Goal: Task Accomplishment & Management: Complete application form

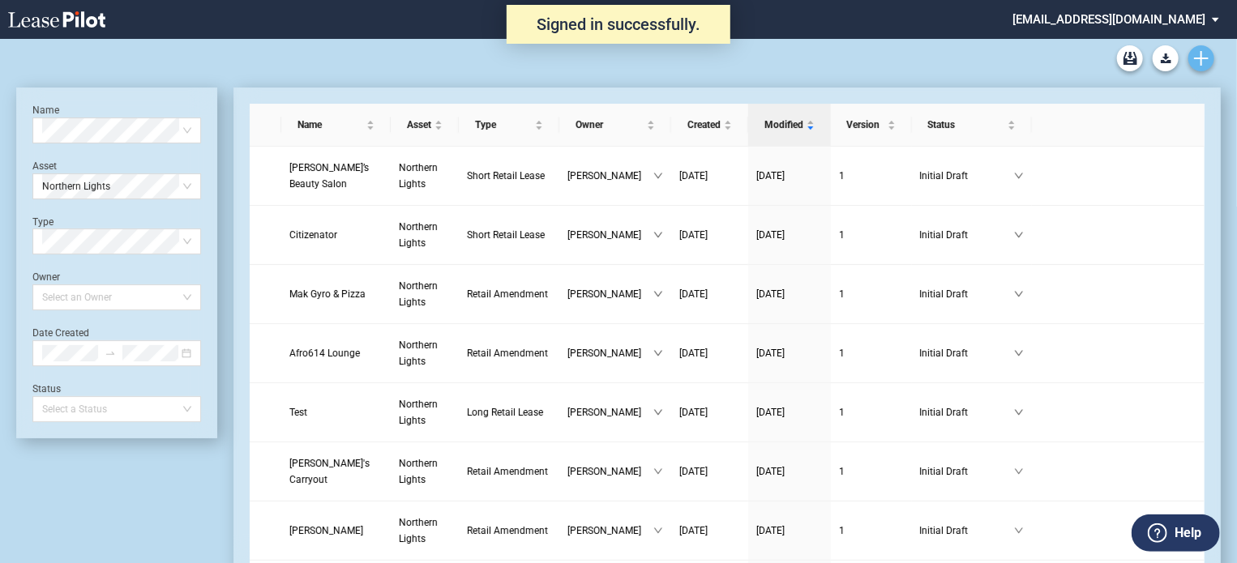
click at [1184, 61] on icon "Create new document" at bounding box center [1201, 58] width 15 height 15
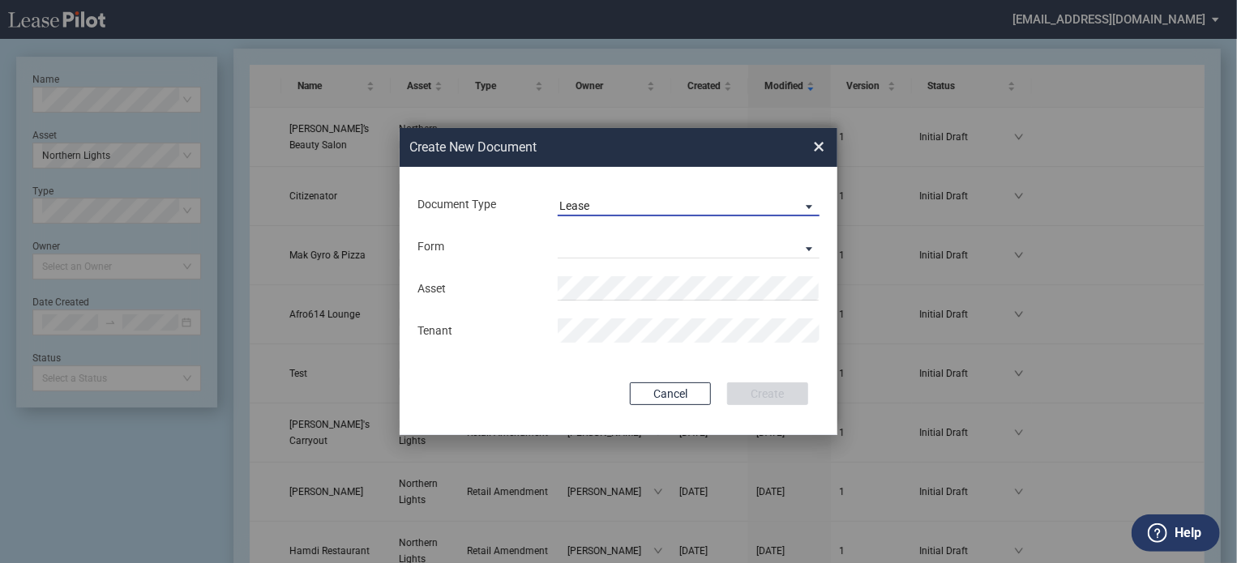
click at [689, 201] on span "Lease" at bounding box center [675, 207] width 233 height 16
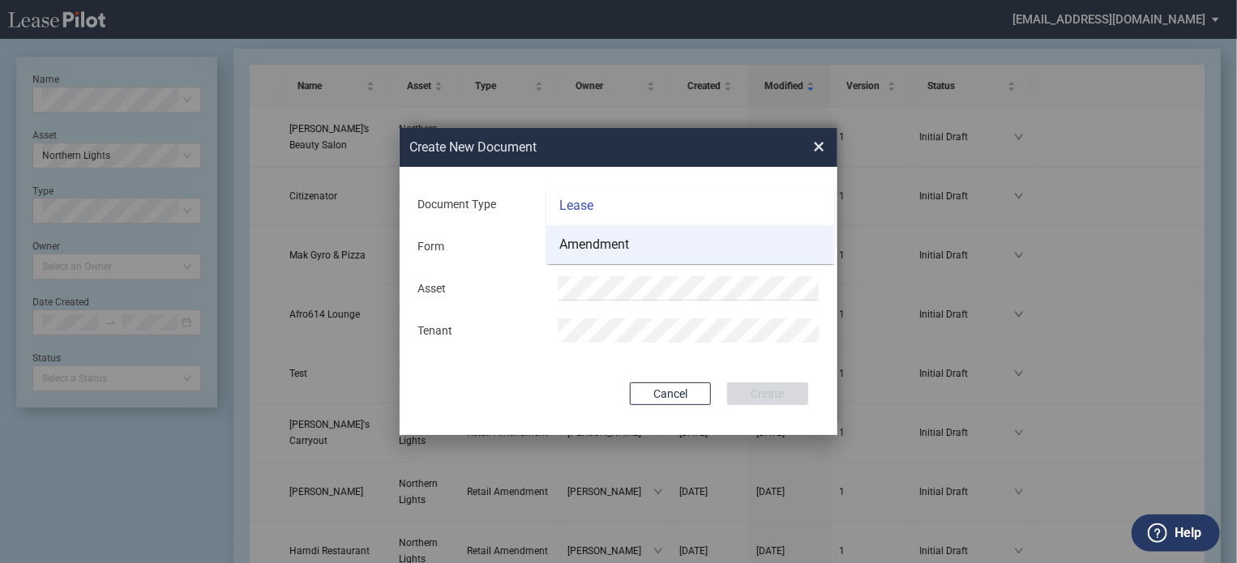
click at [647, 254] on md-option "Amendment" at bounding box center [690, 244] width 288 height 39
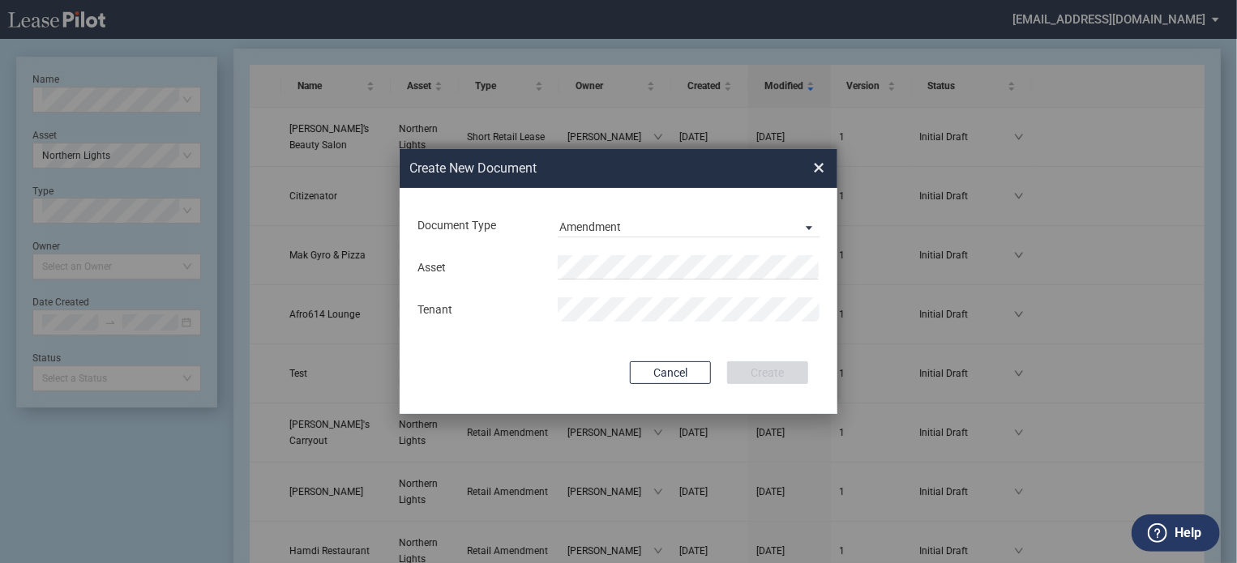
click at [832, 256] on div "Document Type Amendment Deal Type Retail Deal Type Retail Form Retail Amendment…" at bounding box center [619, 301] width 438 height 226
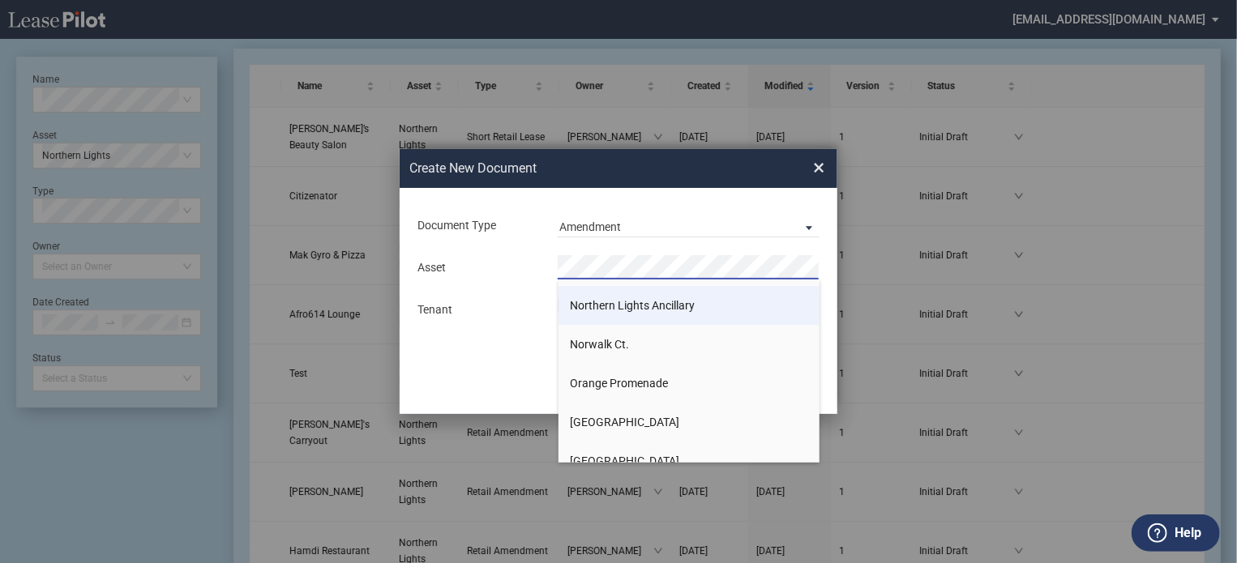
scroll to position [1702, 0]
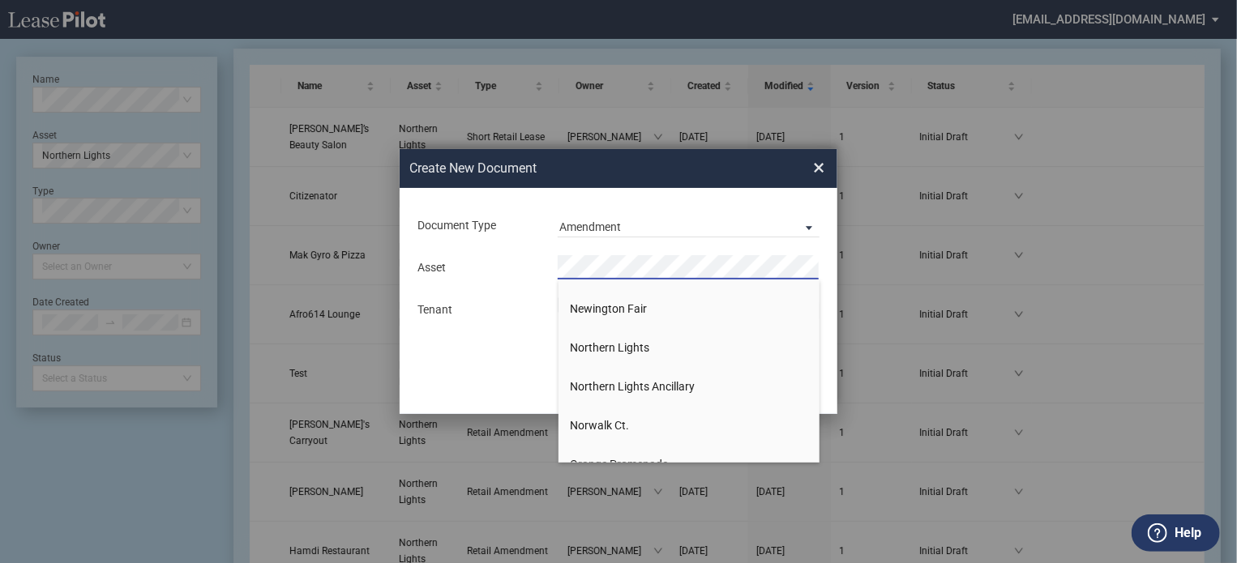
click at [640, 348] on span "Northern Lights" at bounding box center [610, 347] width 79 height 13
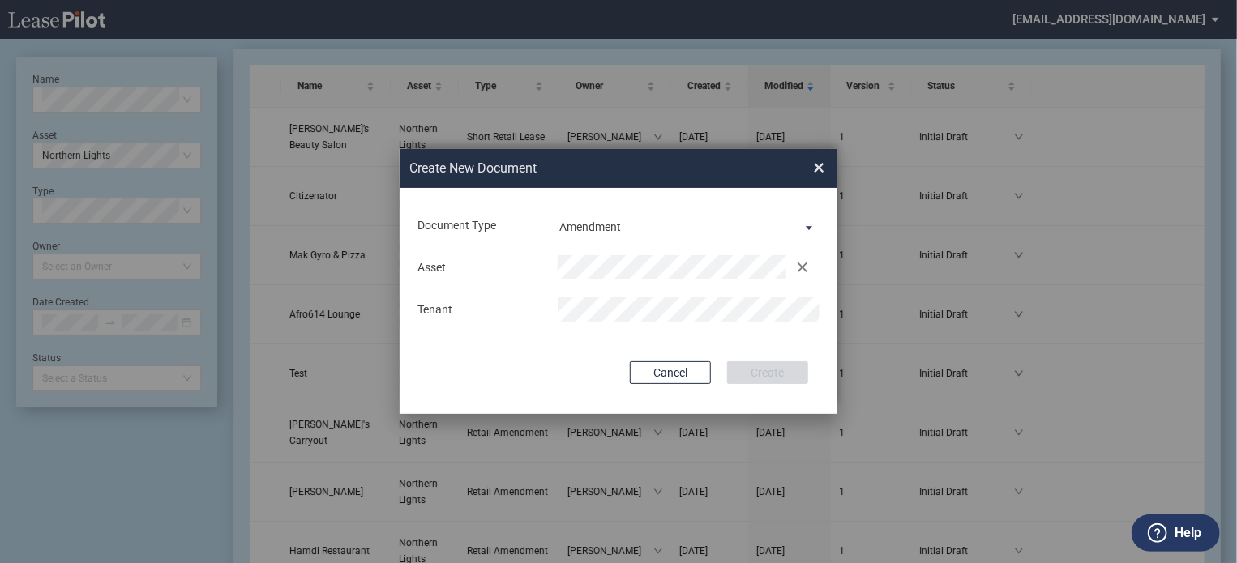
click at [559, 374] on div "Cancel Create" at bounding box center [618, 372] width 379 height 23
click at [761, 378] on button "Create" at bounding box center [767, 372] width 81 height 23
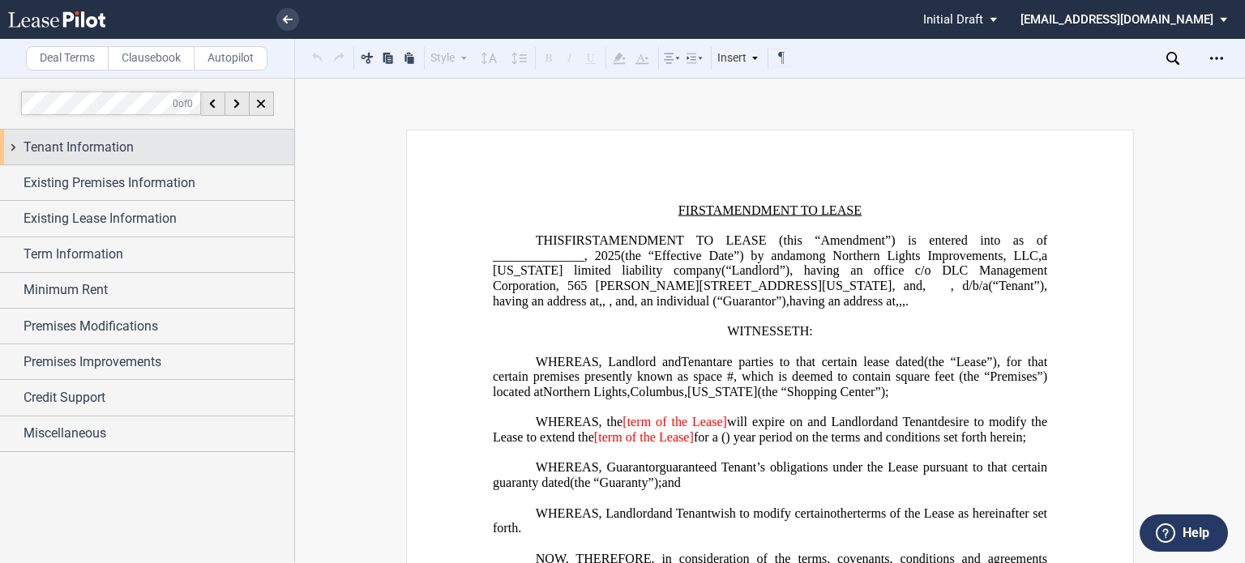
click at [83, 141] on span "Tenant Information" at bounding box center [79, 147] width 110 height 19
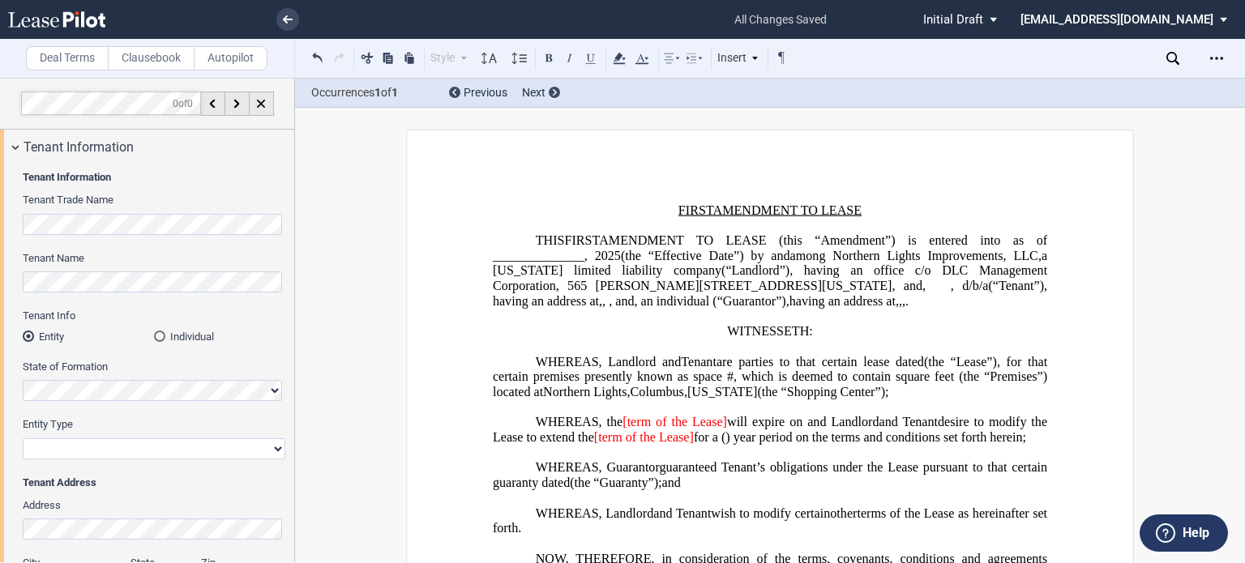
click at [502, 395] on p "WHEREAS, Landlord and Tenant Assignor are parties to that certain lease dated ﻿…" at bounding box center [770, 376] width 554 height 45
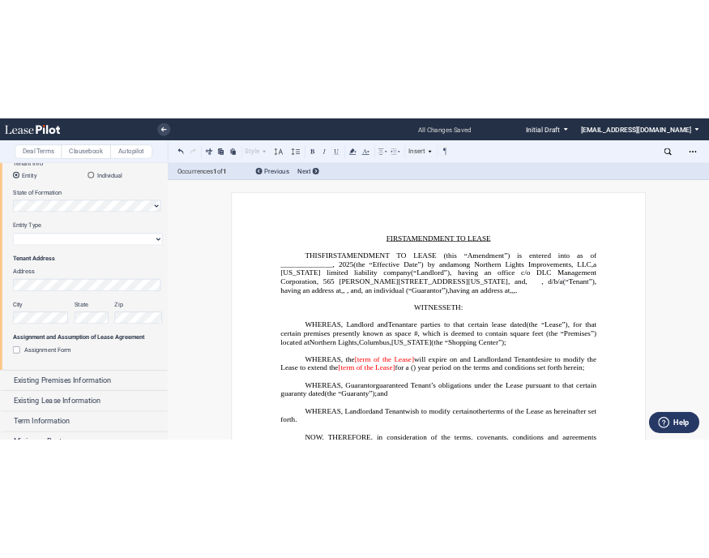
scroll to position [243, 0]
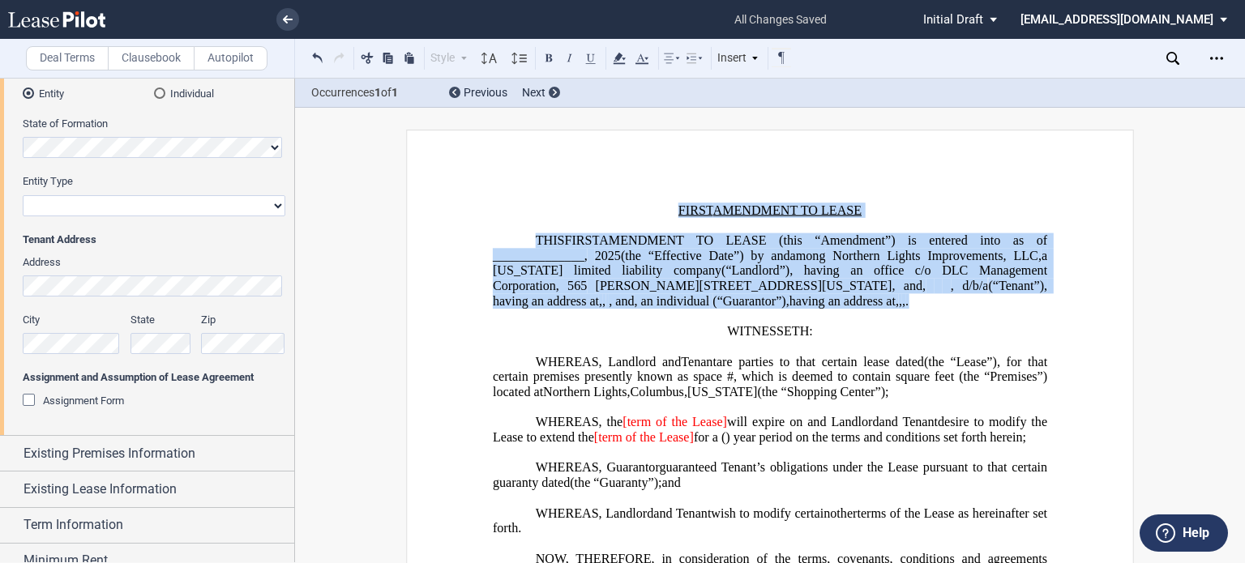
drag, startPoint x: 642, startPoint y: 330, endPoint x: 551, endPoint y: 188, distance: 168.4
click at [626, 57] on icon at bounding box center [618, 58] width 19 height 19
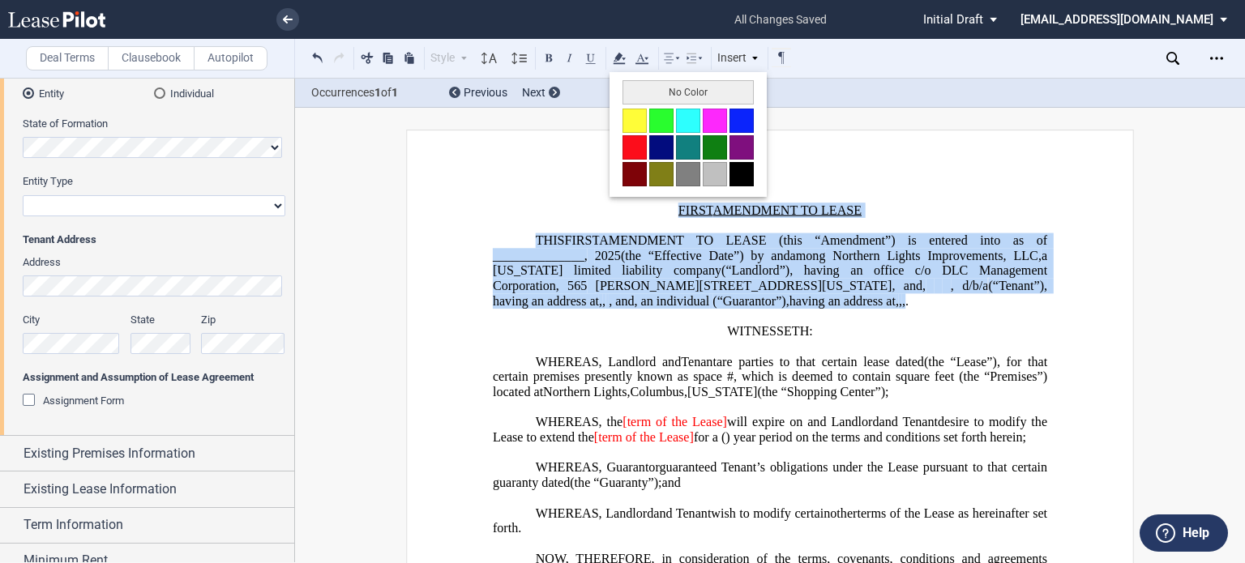
click at [636, 120] on button at bounding box center [634, 121] width 24 height 24
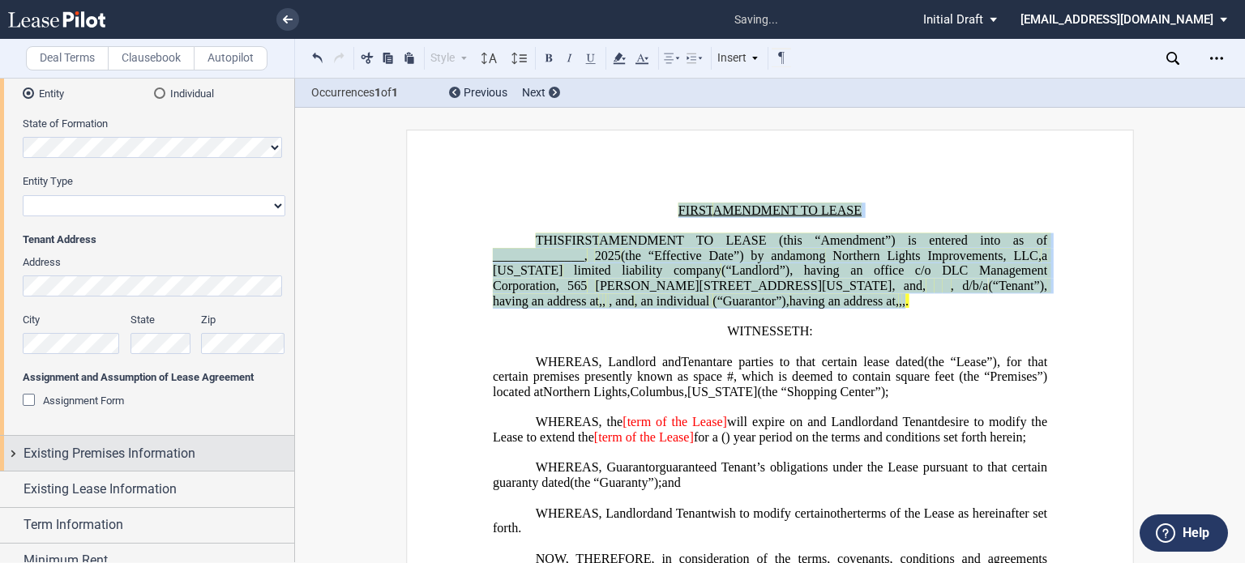
click at [104, 454] on span "Existing Premises Information" at bounding box center [110, 453] width 172 height 19
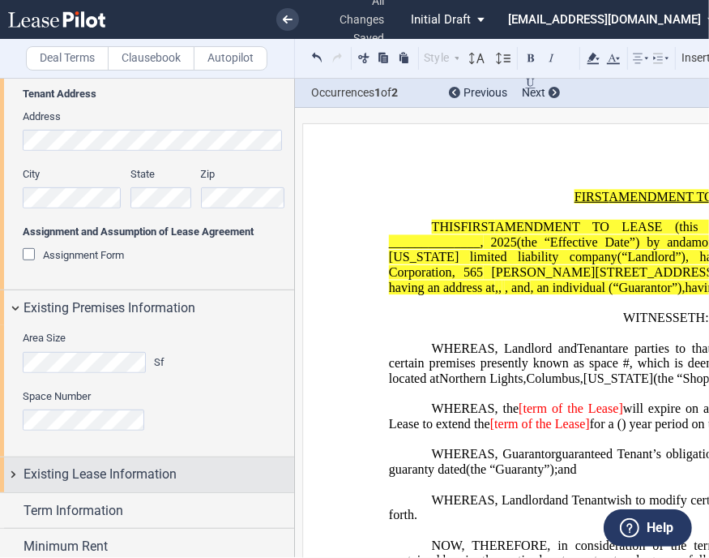
scroll to position [486, 0]
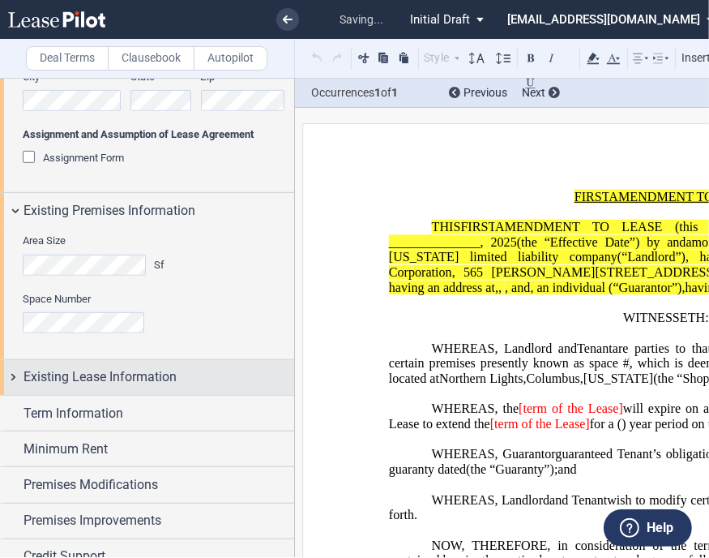
click at [106, 378] on span "Existing Lease Information" at bounding box center [100, 376] width 153 height 19
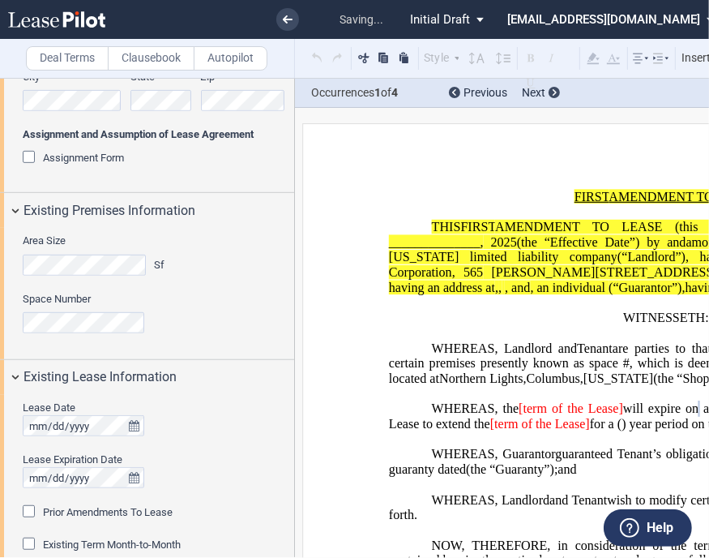
click at [37, 510] on div "Prior Amendments To Lease" at bounding box center [31, 513] width 16 height 16
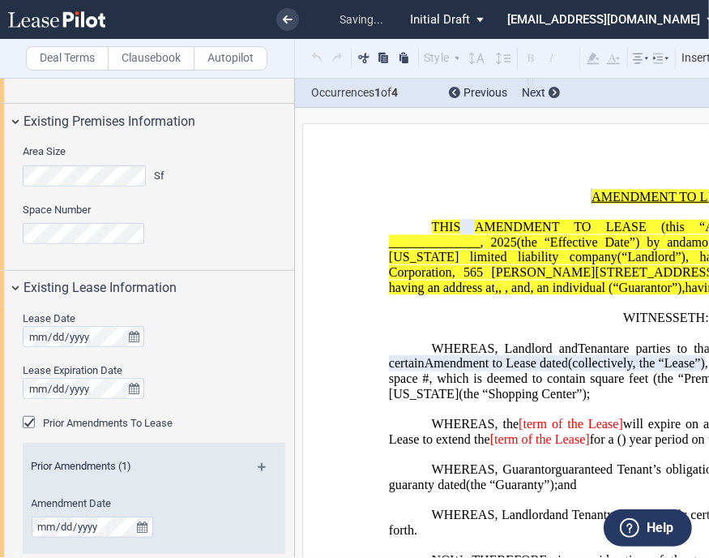
scroll to position [729, 0]
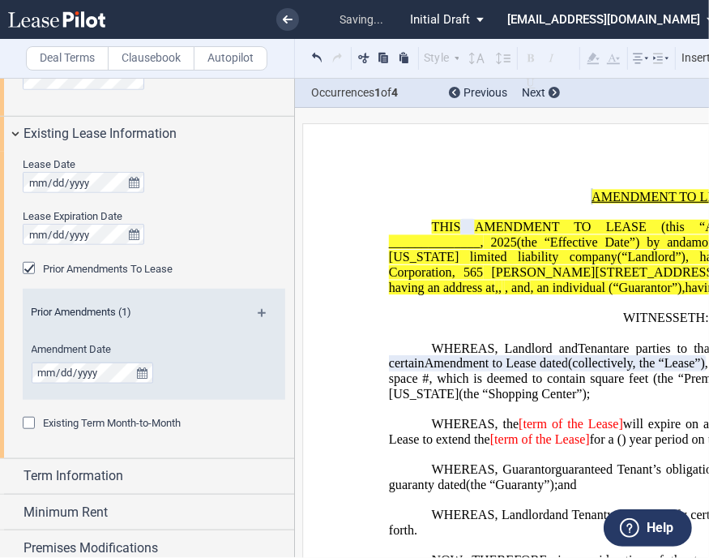
click at [263, 311] on md-icon at bounding box center [269, 318] width 22 height 19
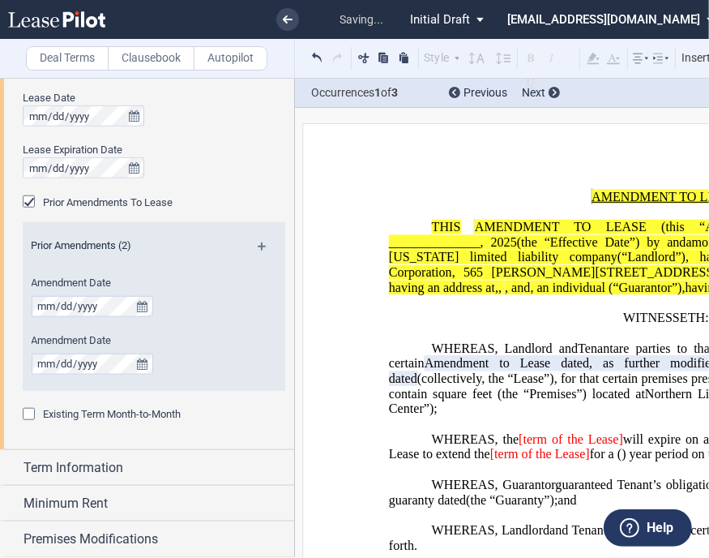
scroll to position [891, 0]
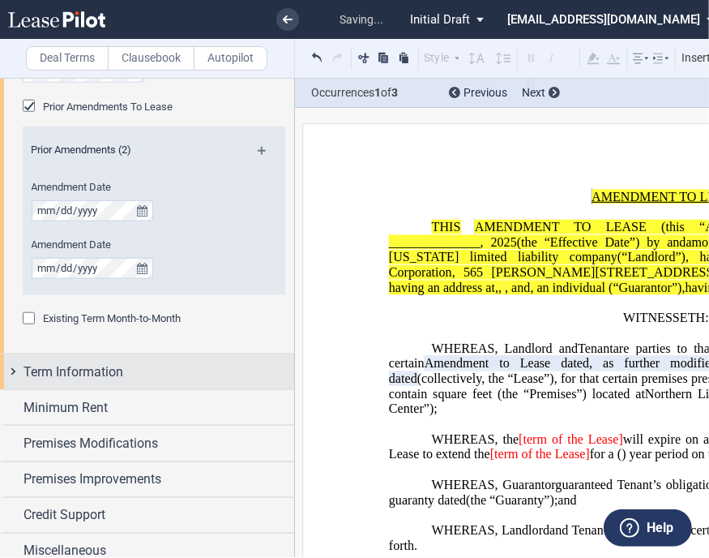
click at [96, 372] on span "Term Information" at bounding box center [74, 371] width 100 height 19
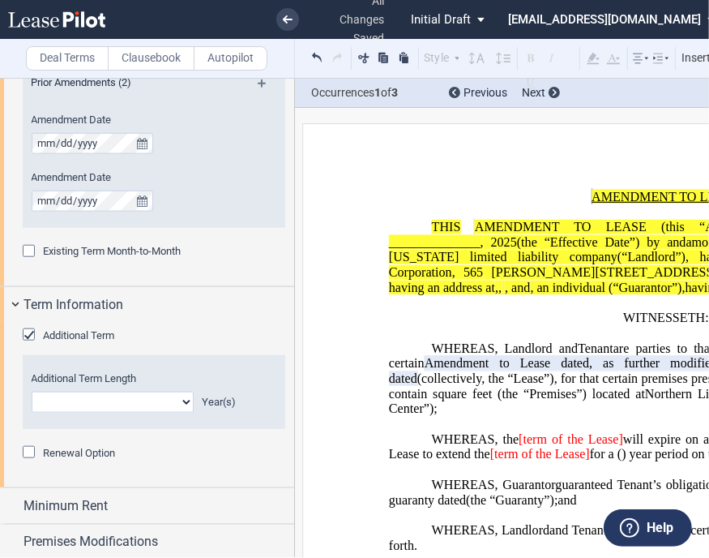
click at [130, 372] on span "Additional Term Length" at bounding box center [84, 378] width 105 height 12
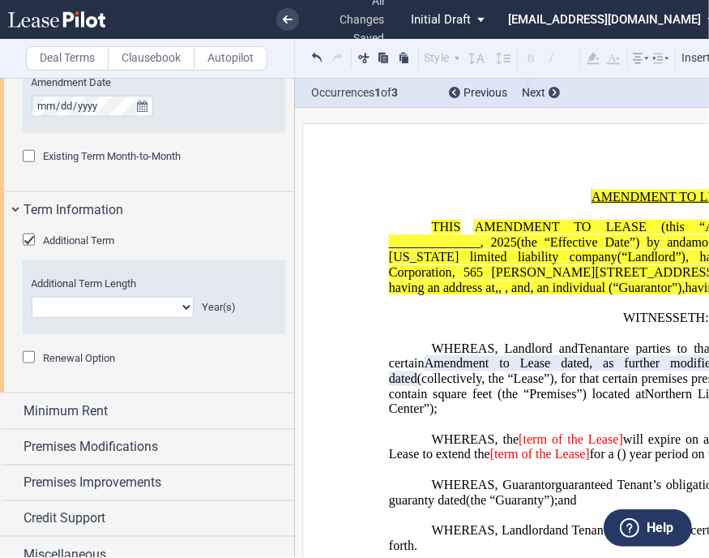
click at [123, 307] on select "0 1 2 3 4 5 6 7 8 9 10 11 12 13 14 15 16 17 18 19 20" at bounding box center [113, 307] width 163 height 21
select select "number:5"
click at [32, 297] on select "0 1 2 3 4 5 6 7 8 9 10 11 12 13 14 15 16 17 18 19 20" at bounding box center [113, 307] width 163 height 21
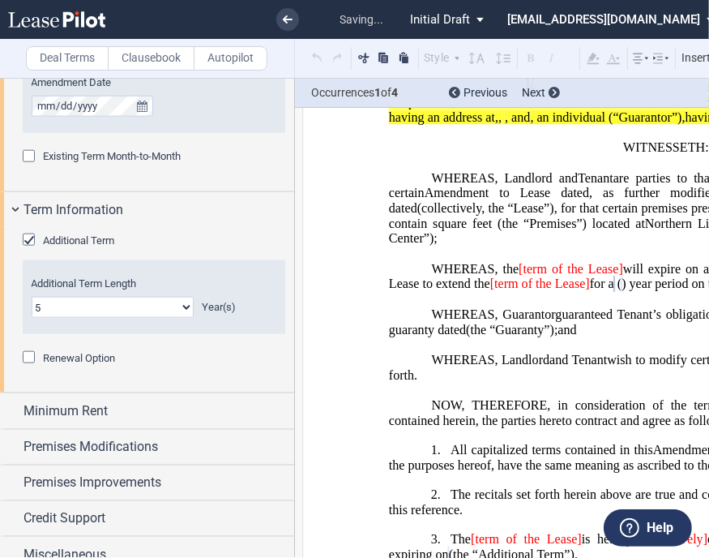
scroll to position [207, 0]
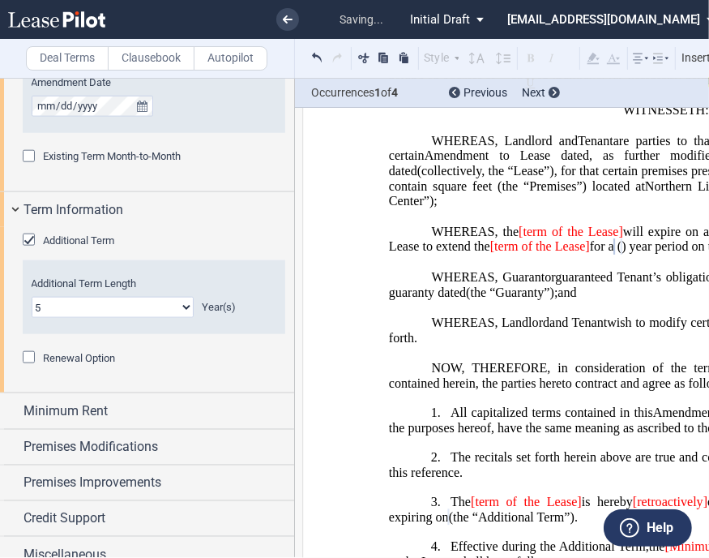
click at [27, 357] on div "Renewal Option" at bounding box center [31, 359] width 16 height 16
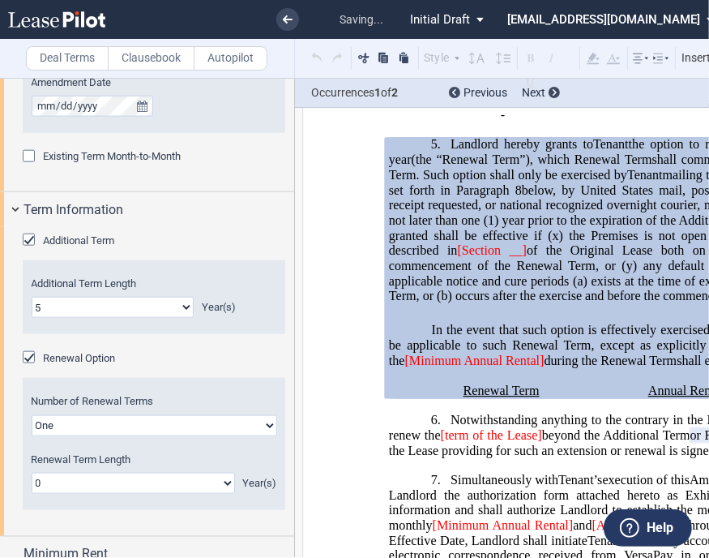
scroll to position [723, 0]
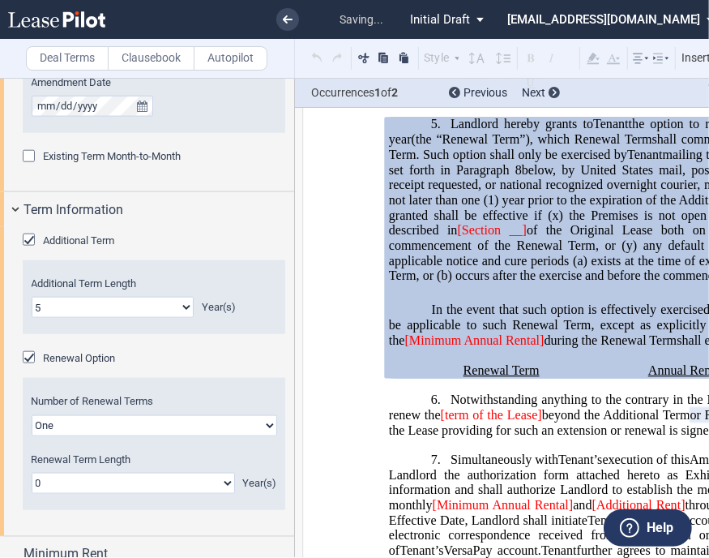
click at [80, 476] on select "0 1 2 3 4 5 6 7 8 9 10 11 12 13 14 15 16 17 18 19 20" at bounding box center [133, 482] width 203 height 21
click at [32, 472] on select "0 1 2 3 4 5 6 7 8 9 10 11 12 13 14 15 16 17 18 19 20" at bounding box center [133, 482] width 203 height 21
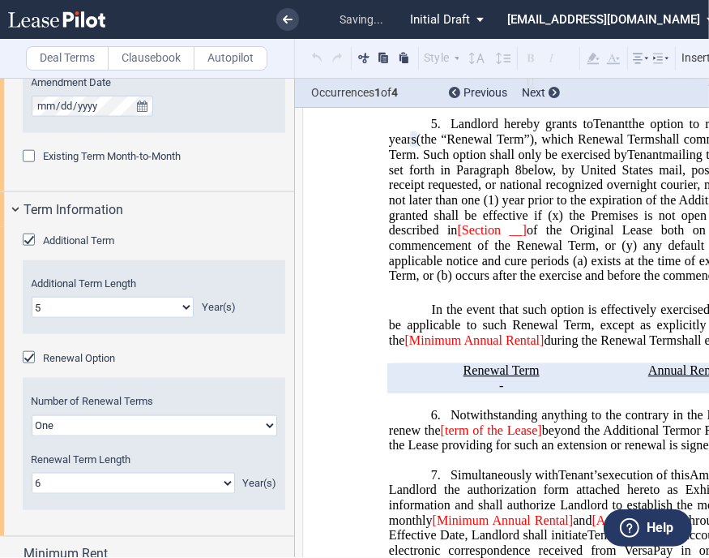
click at [81, 485] on select "0 1 2 3 4 5 6 7 8 9 10 11 12 13 14 15 16 17 18 19 20" at bounding box center [133, 482] width 203 height 21
select select "number:5"
click at [32, 472] on select "0 1 2 3 4 5 6 7 8 9 10 11 12 13 14 15 16 17 18 19 20" at bounding box center [133, 482] width 203 height 21
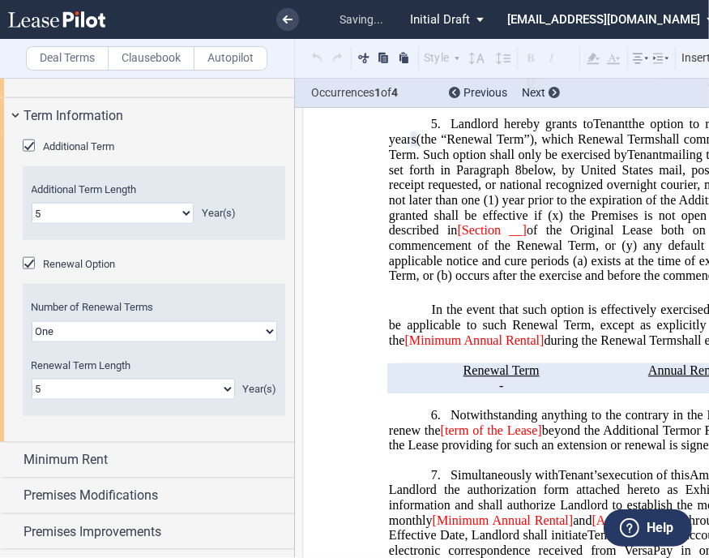
scroll to position [1211, 0]
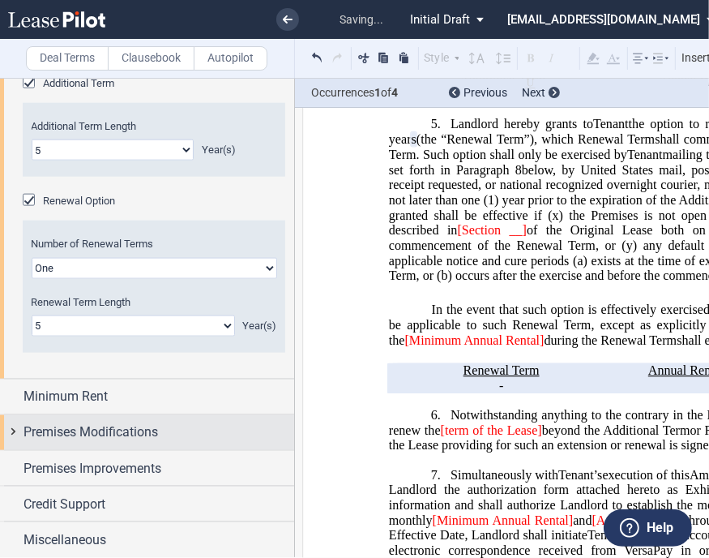
click at [107, 417] on div "Premises Modifications" at bounding box center [147, 432] width 294 height 35
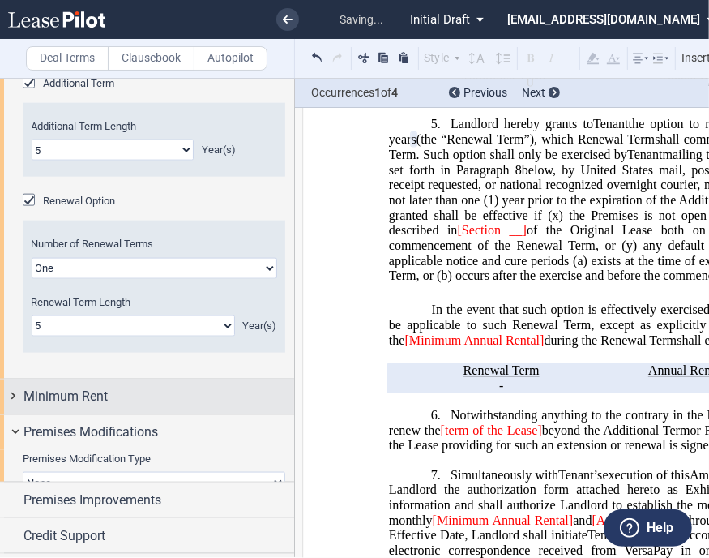
click at [109, 399] on div "Minimum Rent" at bounding box center [159, 396] width 271 height 19
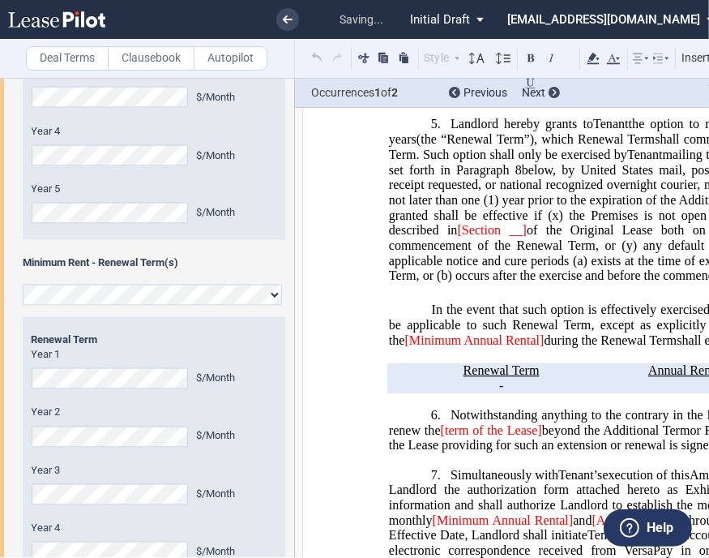
scroll to position [1697, 0]
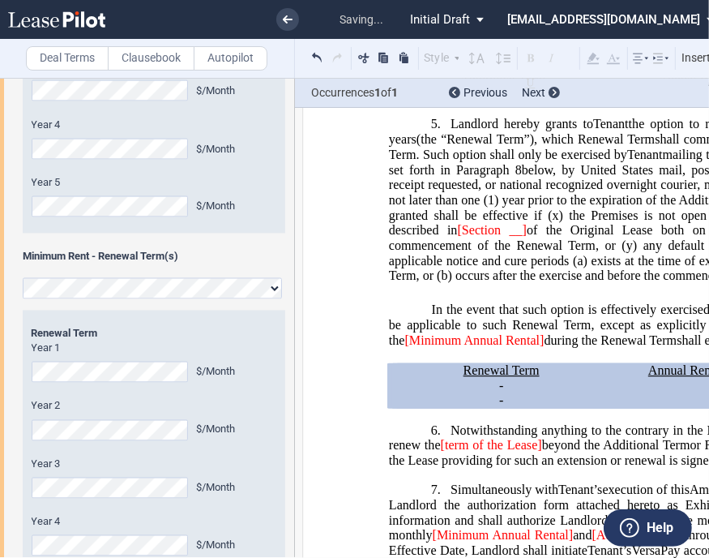
click at [3, 355] on div "Year 1 $/Sf Year 2 $/Sf Year 3 $/Sf Year 4 $/Sf Year 5 $/Sf Base Rent $/Sf Annu…" at bounding box center [147, 335] width 294 height 815
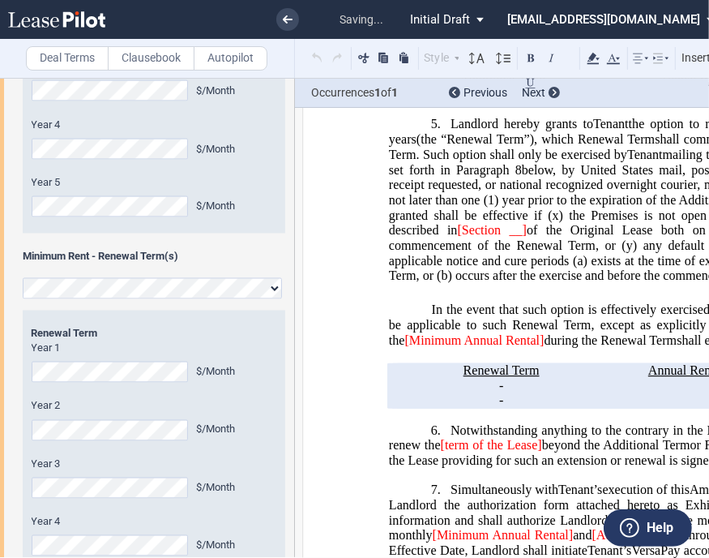
scroll to position [2021, 0]
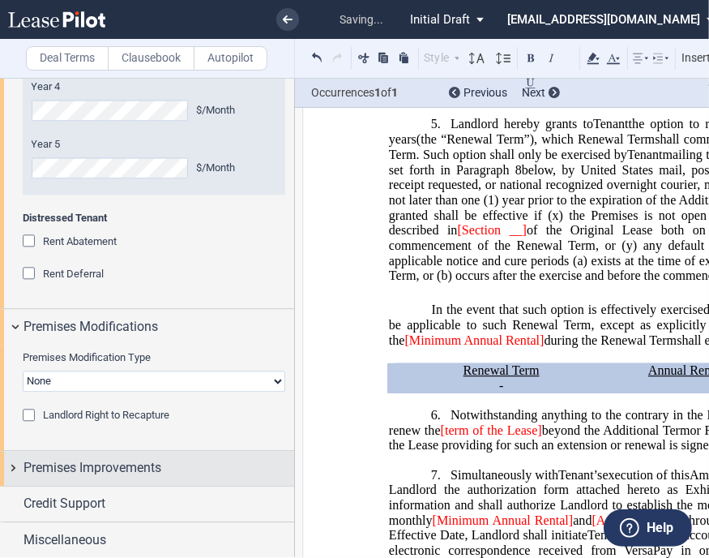
click at [143, 466] on span "Premises Improvements" at bounding box center [93, 467] width 138 height 19
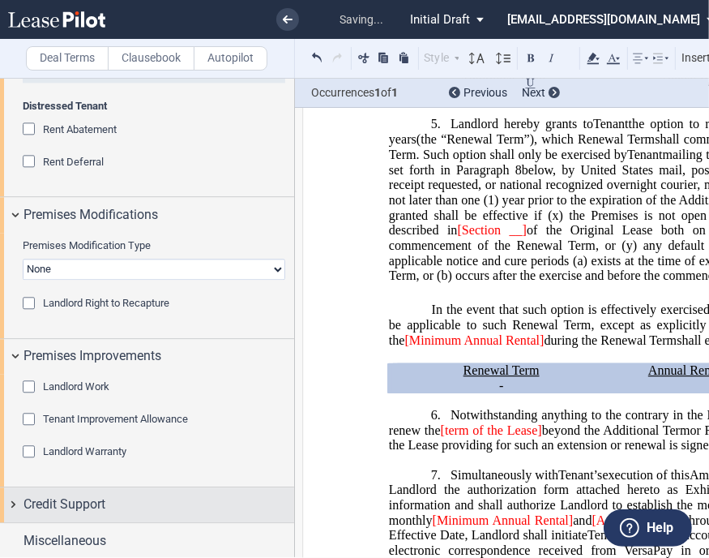
click at [69, 511] on span "Credit Support" at bounding box center [65, 503] width 82 height 19
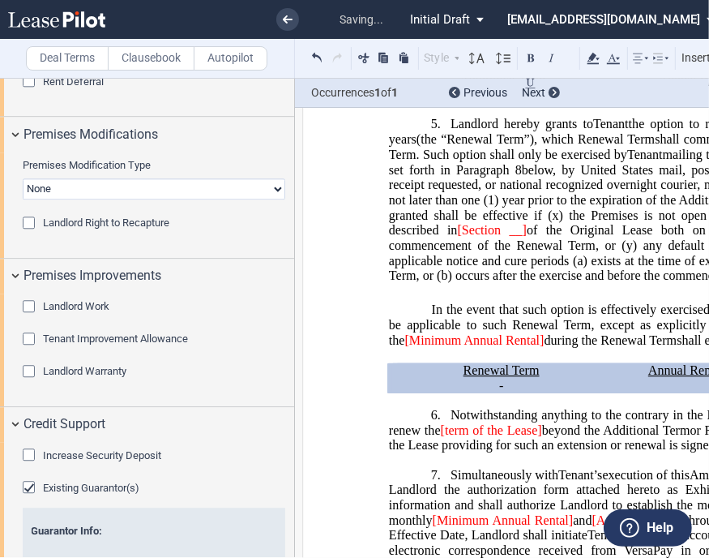
scroll to position [2327, 0]
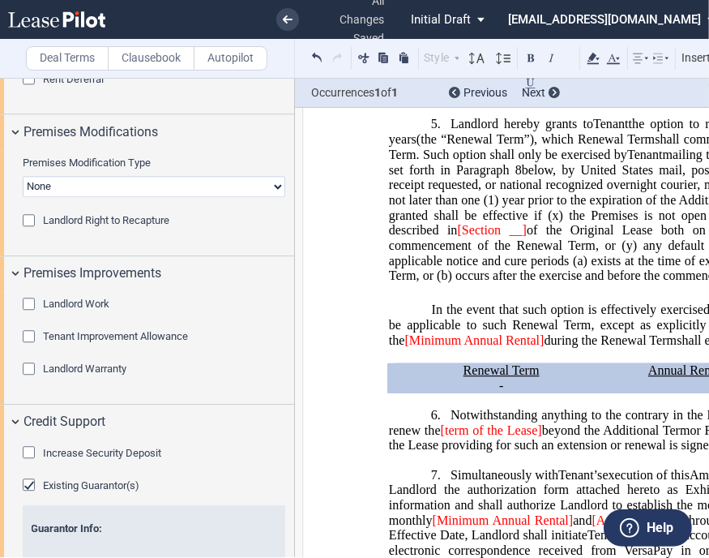
click at [34, 481] on div "Existing Guarantor(s)" at bounding box center [31, 486] width 16 height 16
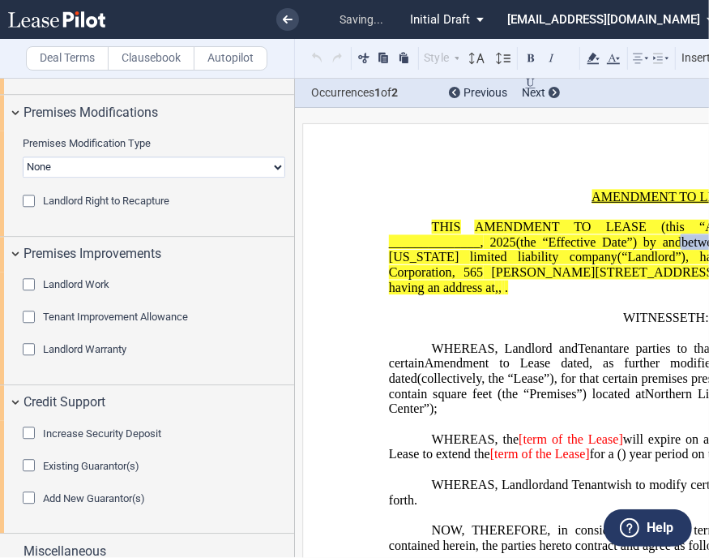
scroll to position [2357, 0]
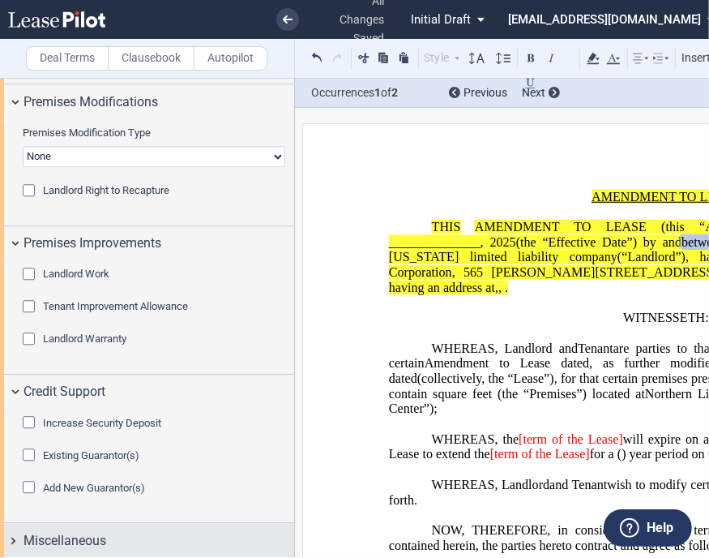
click at [67, 540] on span "Miscellaneous" at bounding box center [65, 540] width 83 height 19
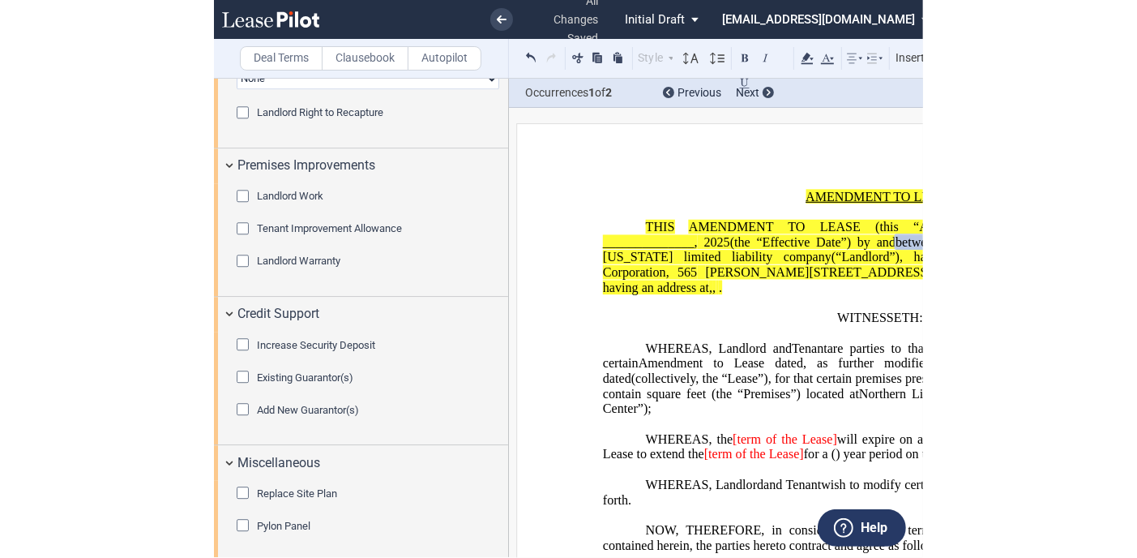
scroll to position [2437, 0]
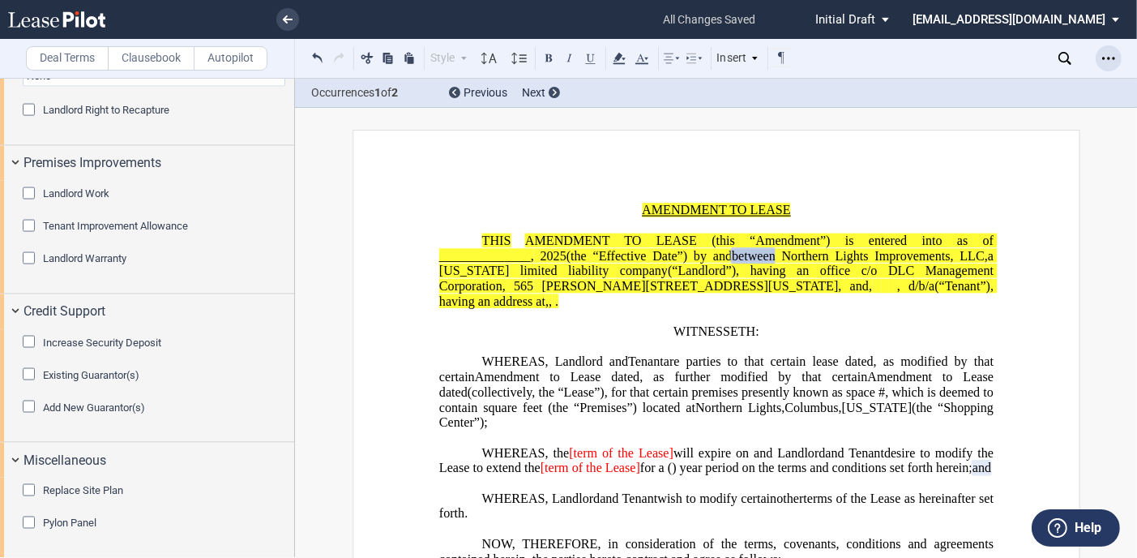
click at [1105, 60] on icon "Open Lease options menu" at bounding box center [1108, 58] width 13 height 13
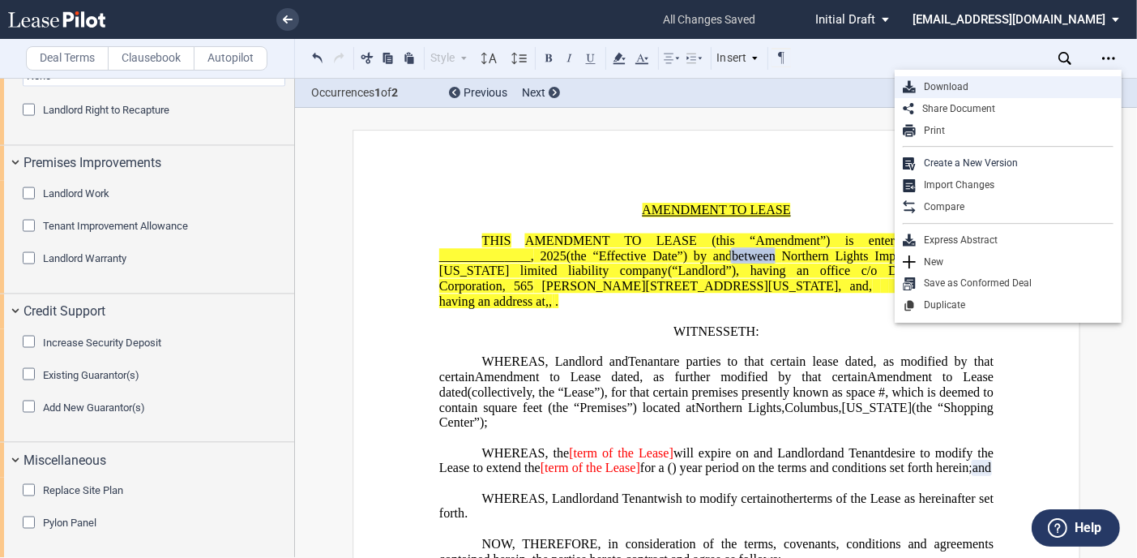
click at [969, 88] on div "Download" at bounding box center [1015, 87] width 198 height 14
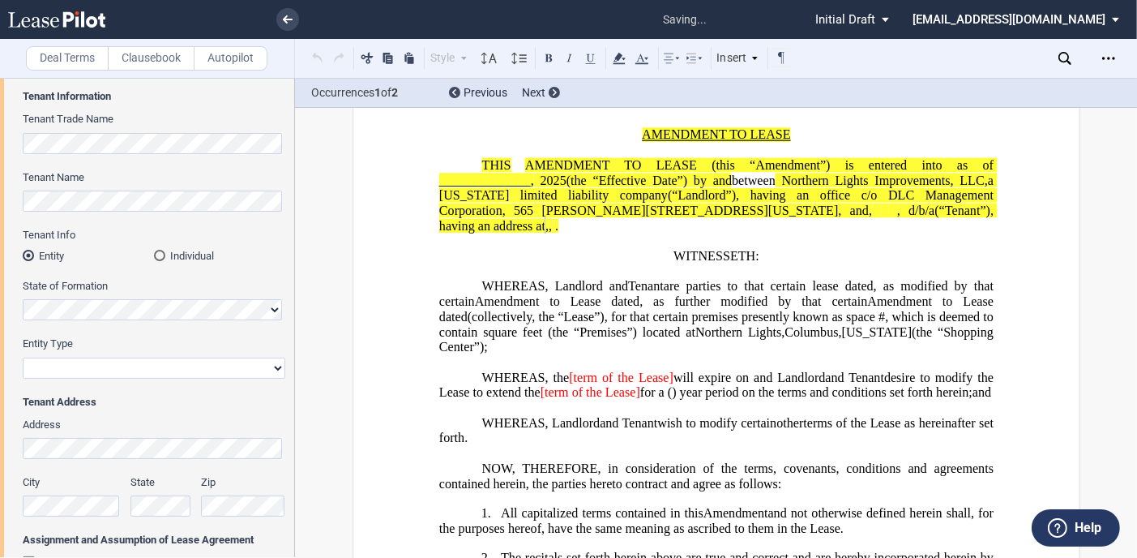
scroll to position [162, 0]
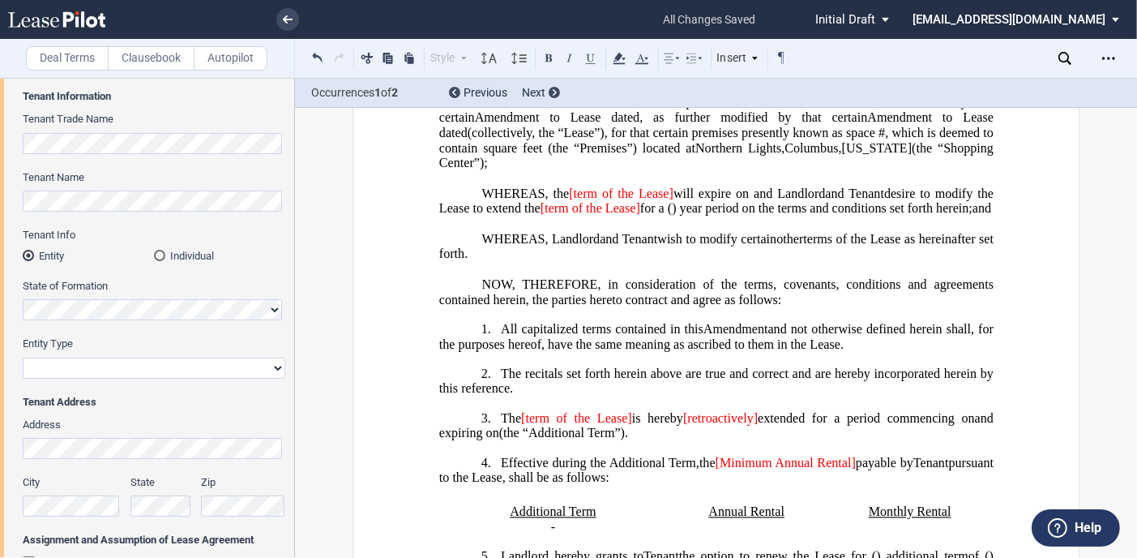
scroll to position [405, 0]
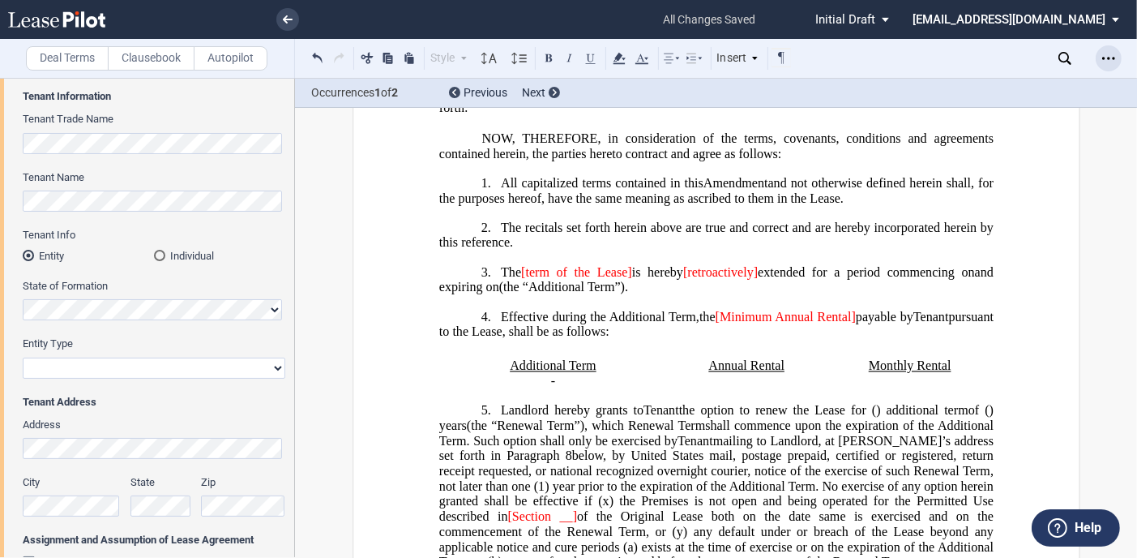
click at [1111, 58] on icon "Open Lease options menu" at bounding box center [1108, 58] width 13 height 13
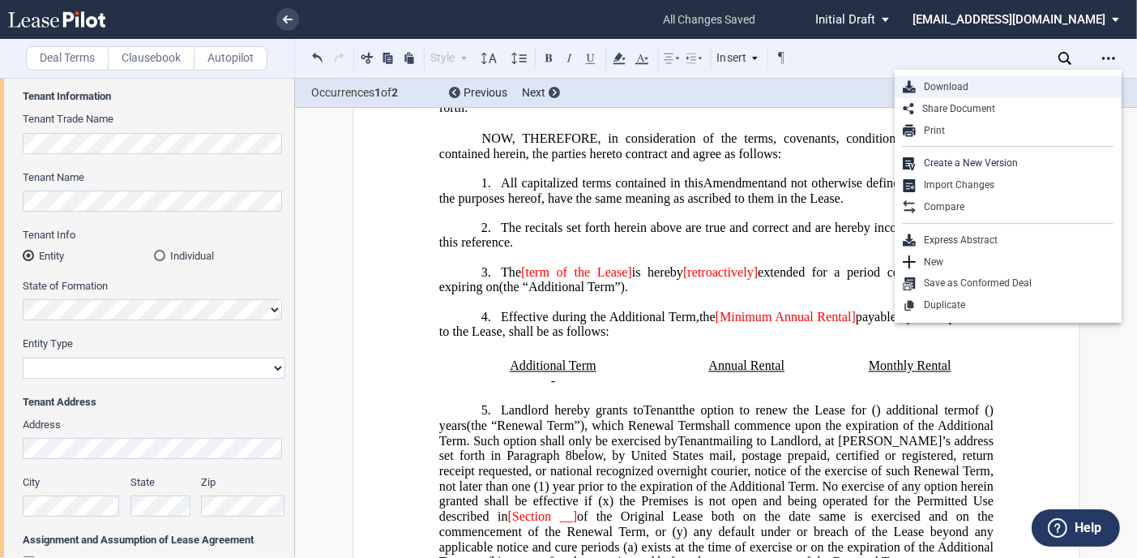
click at [968, 81] on div "Download" at bounding box center [1015, 87] width 198 height 14
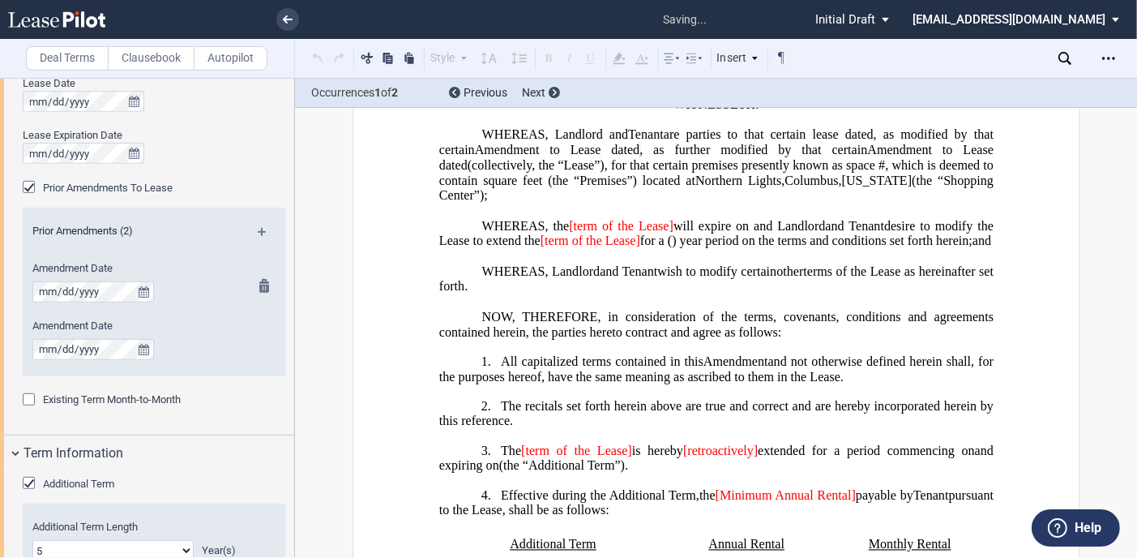
scroll to position [122, 0]
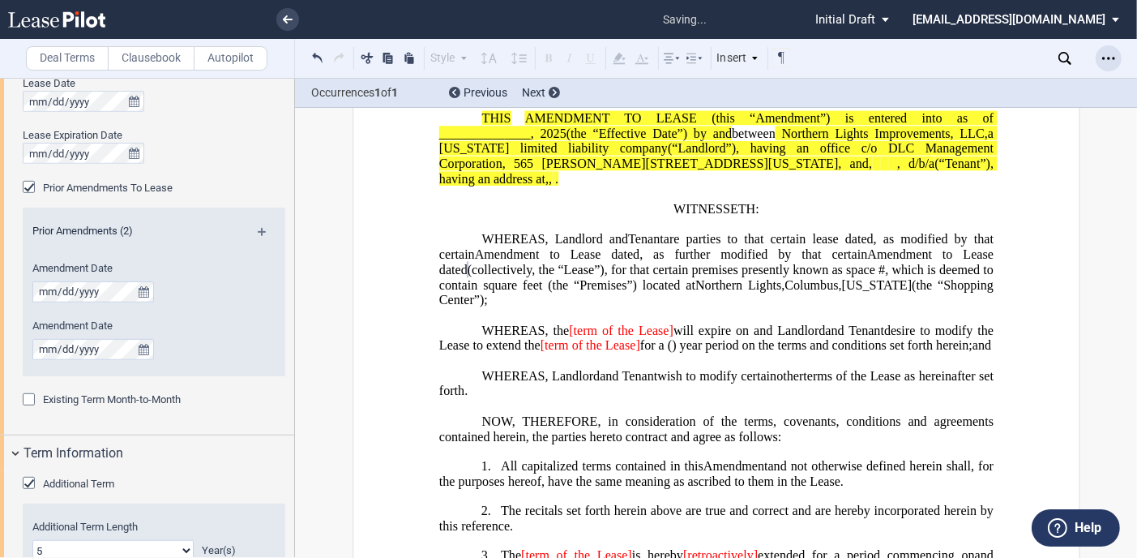
click at [1109, 56] on icon "Open Lease options menu" at bounding box center [1108, 58] width 13 height 13
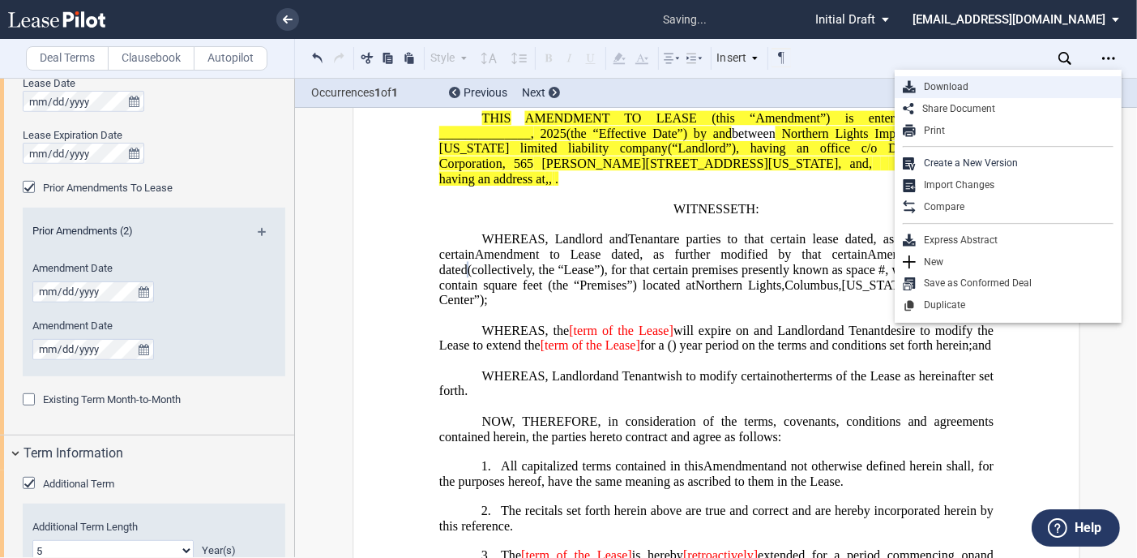
click at [976, 82] on div "Download" at bounding box center [1015, 87] width 198 height 14
